Goal: Information Seeking & Learning: Check status

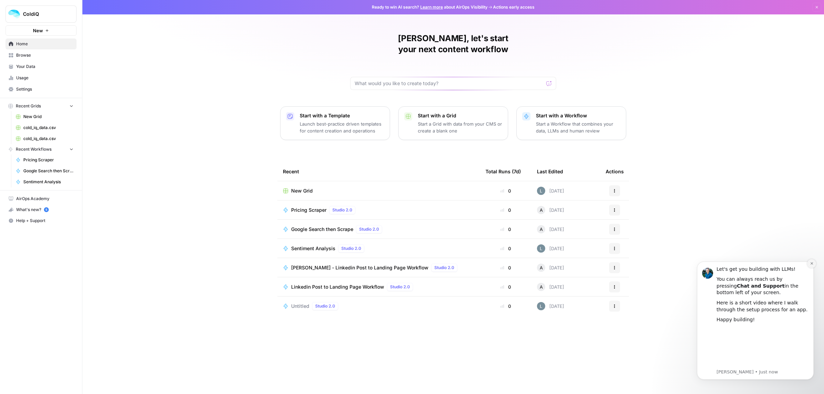
click at [813, 263] on icon "Dismiss notification" at bounding box center [812, 264] width 4 height 4
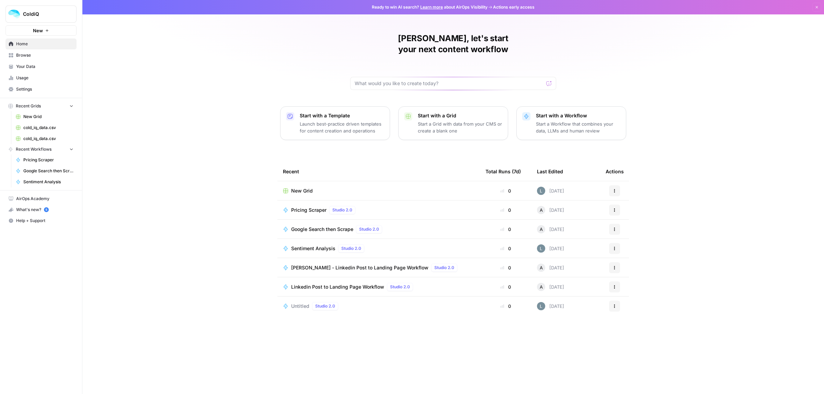
click at [38, 11] on span "ColdiQ" at bounding box center [44, 14] width 42 height 7
click at [815, 5] on icon "button" at bounding box center [817, 7] width 4 height 4
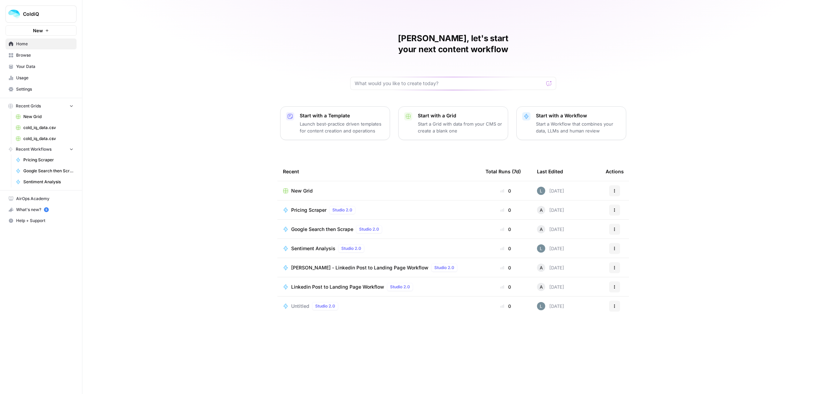
click at [31, 81] on span "Usage" at bounding box center [44, 78] width 57 height 6
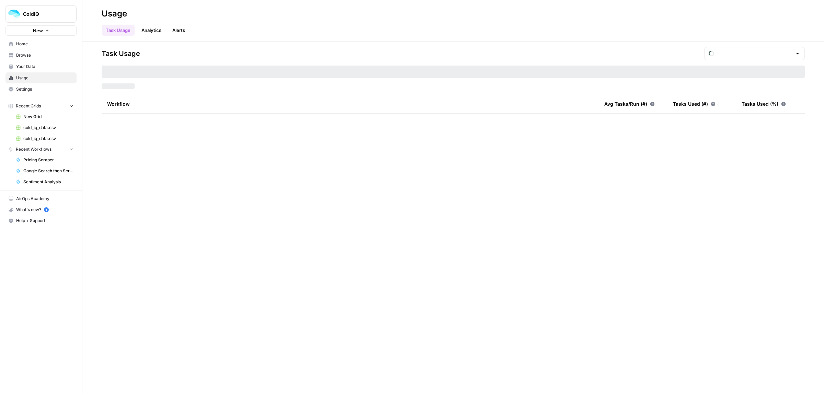
type input "August Included Tasks"
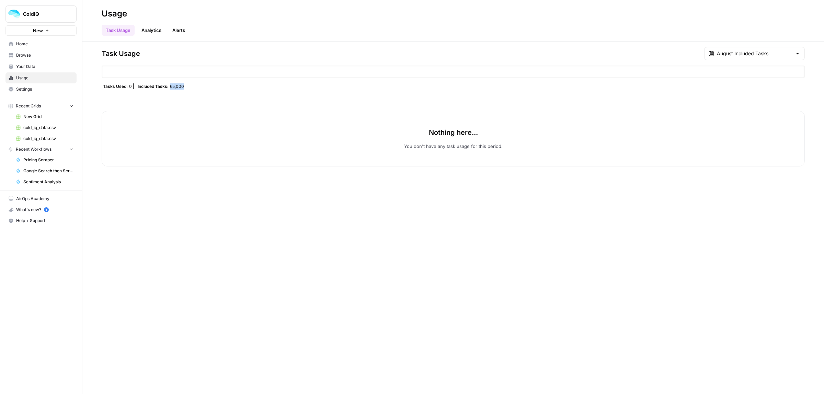
drag, startPoint x: 194, startPoint y: 88, endPoint x: 168, endPoint y: 88, distance: 25.8
click at [168, 88] on div "Tasks Used: 0 Included Tasks: 65,000" at bounding box center [453, 85] width 703 height 5
click at [151, 31] on link "Analytics" at bounding box center [151, 30] width 28 height 11
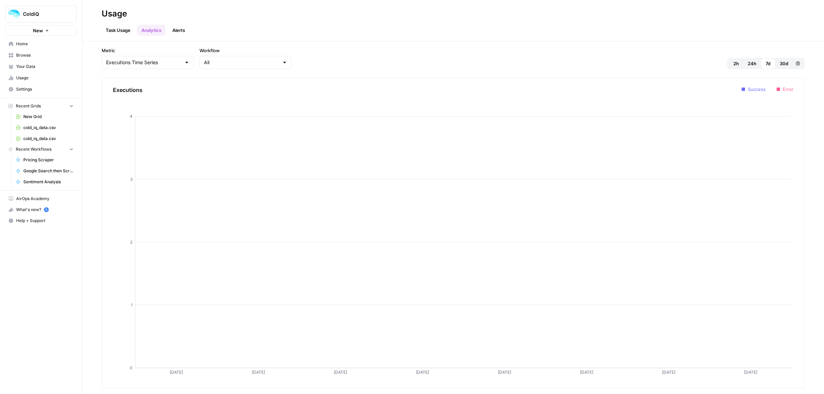
click at [181, 32] on link "Alerts" at bounding box center [178, 30] width 21 height 11
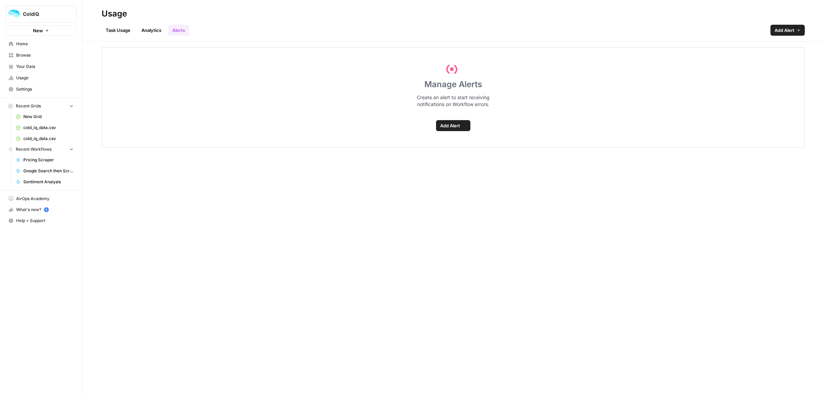
click at [120, 32] on link "Task Usage" at bounding box center [118, 30] width 33 height 11
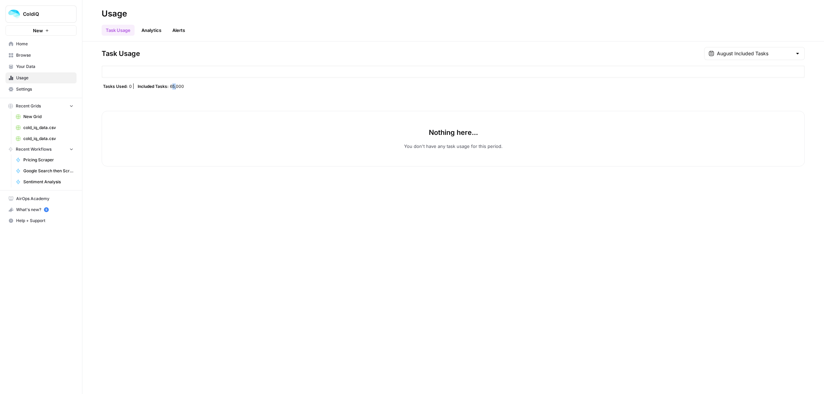
click at [185, 85] on div "Tasks Used: 0 Included Tasks: 65,000" at bounding box center [453, 85] width 703 height 5
click at [194, 87] on div "Tasks Used: 0 Included Tasks: 65,000" at bounding box center [453, 85] width 703 height 5
click at [745, 56] on input "text" at bounding box center [754, 53] width 75 height 7
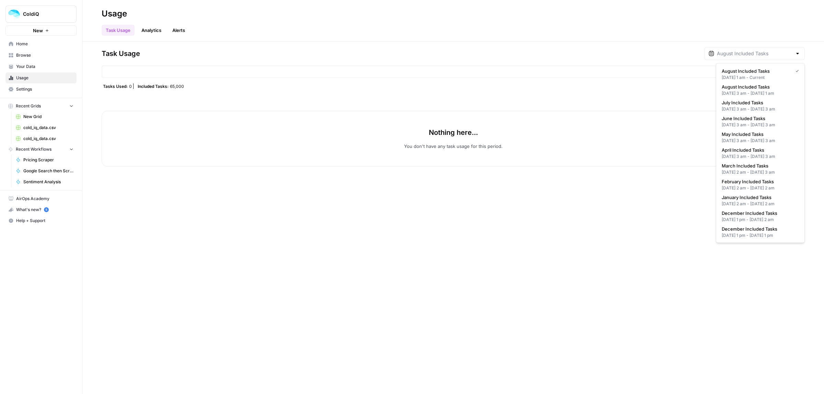
type input "August Included Tasks"
click at [388, 246] on div "Task Usage August Included Tasks Tasks Used: 0 Included Tasks: 65,000 Nothing h…" at bounding box center [453, 218] width 742 height 353
